Goal: Information Seeking & Learning: Learn about a topic

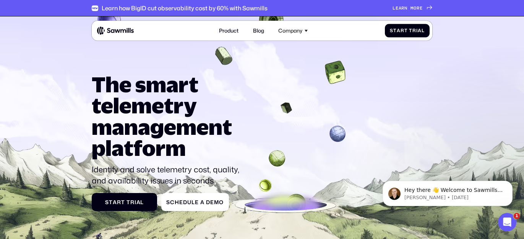
click at [411, 15] on div "Learn how BigID cut observability cost by 60% with Sawmills L e a r n m o r e L…" at bounding box center [262, 8] width 341 height 16
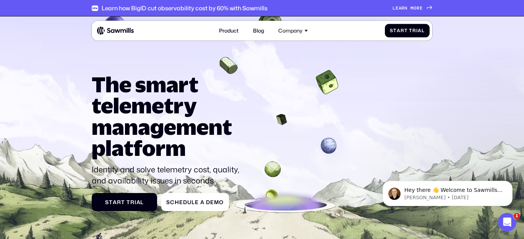
click at [412, 5] on span "m" at bounding box center [412, 2] width 3 height 5
